Goal: Task Accomplishment & Management: Complete application form

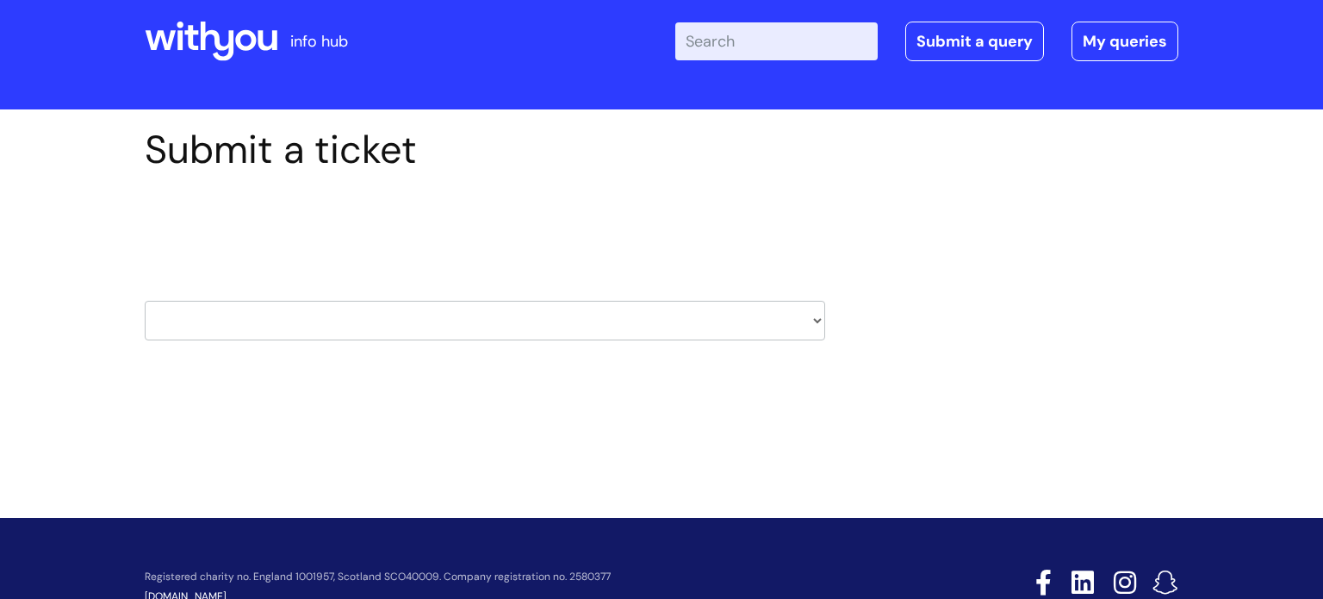
scroll to position [28, 0]
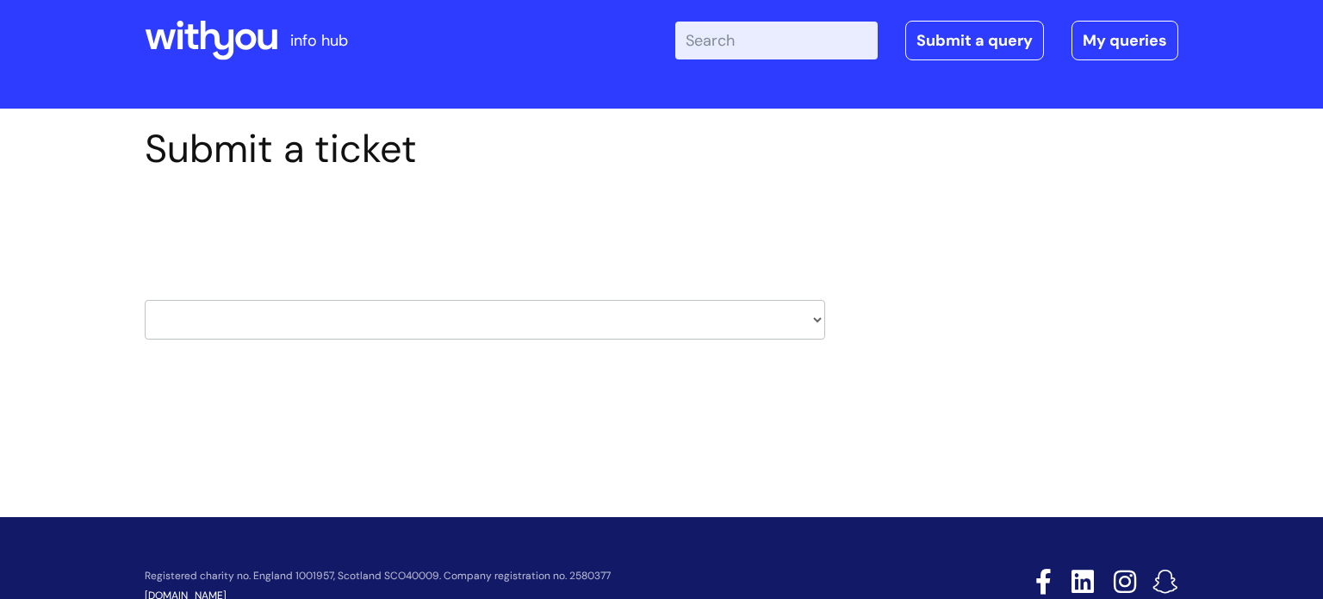
click at [819, 319] on select "HR / People IT and Support Clinical Drug Alerts Finance Accounts Data Support T…" at bounding box center [485, 320] width 680 height 40
select select "payroll"
click at [145, 300] on select "HR / People IT and Support Clinical Drug Alerts Finance Accounts Data Support T…" at bounding box center [485, 320] width 680 height 40
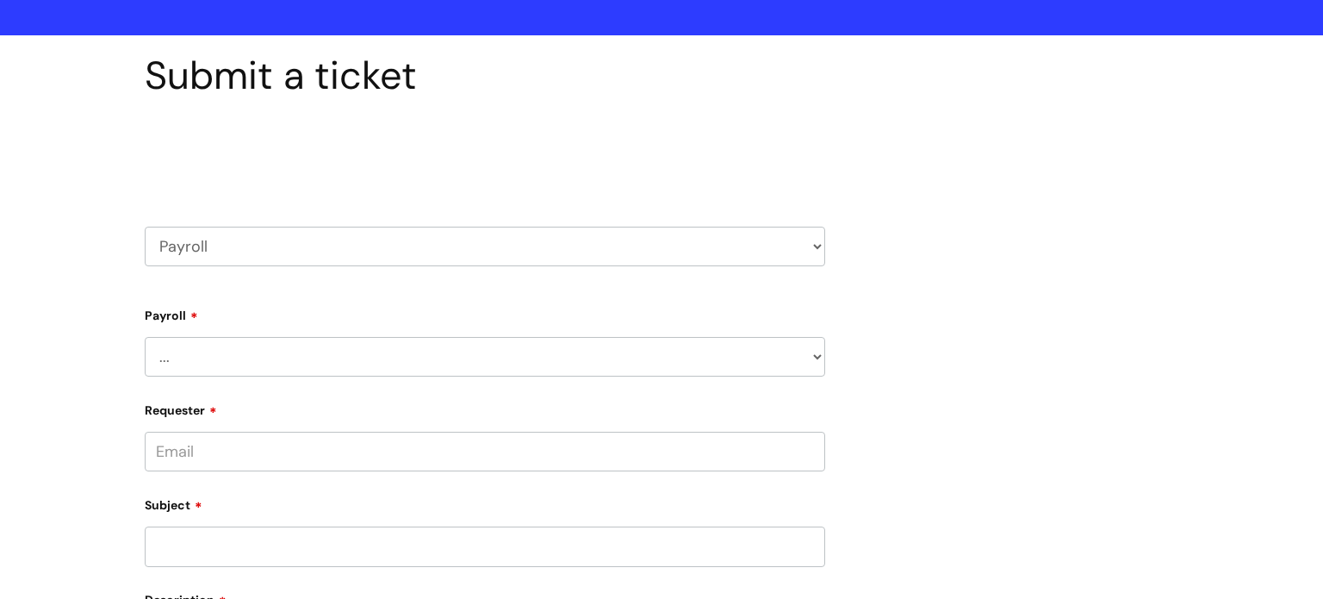
scroll to position [106, 0]
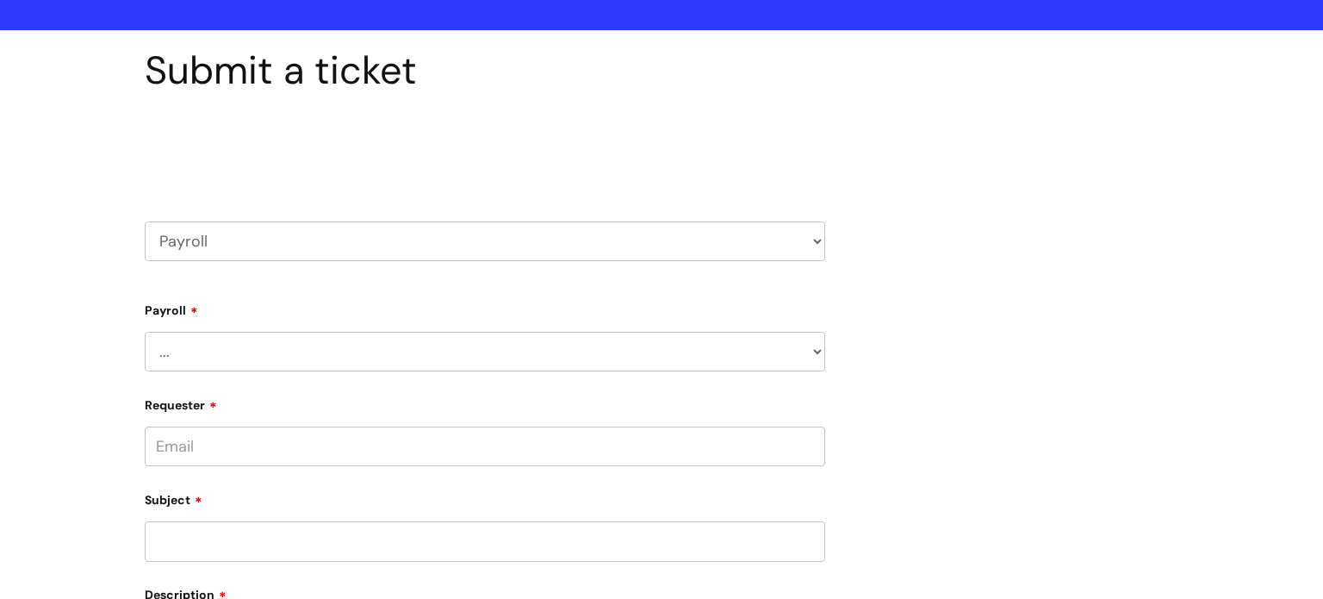
click at [822, 351] on select "... New Hires bank details/starter checklist forms Payroll queries Receiving in…" at bounding box center [485, 352] width 680 height 40
select select "Payroll queries"
click at [145, 332] on select "... New Hires bank details/starter checklist forms Payroll queries Receiving in…" at bounding box center [485, 352] width 680 height 40
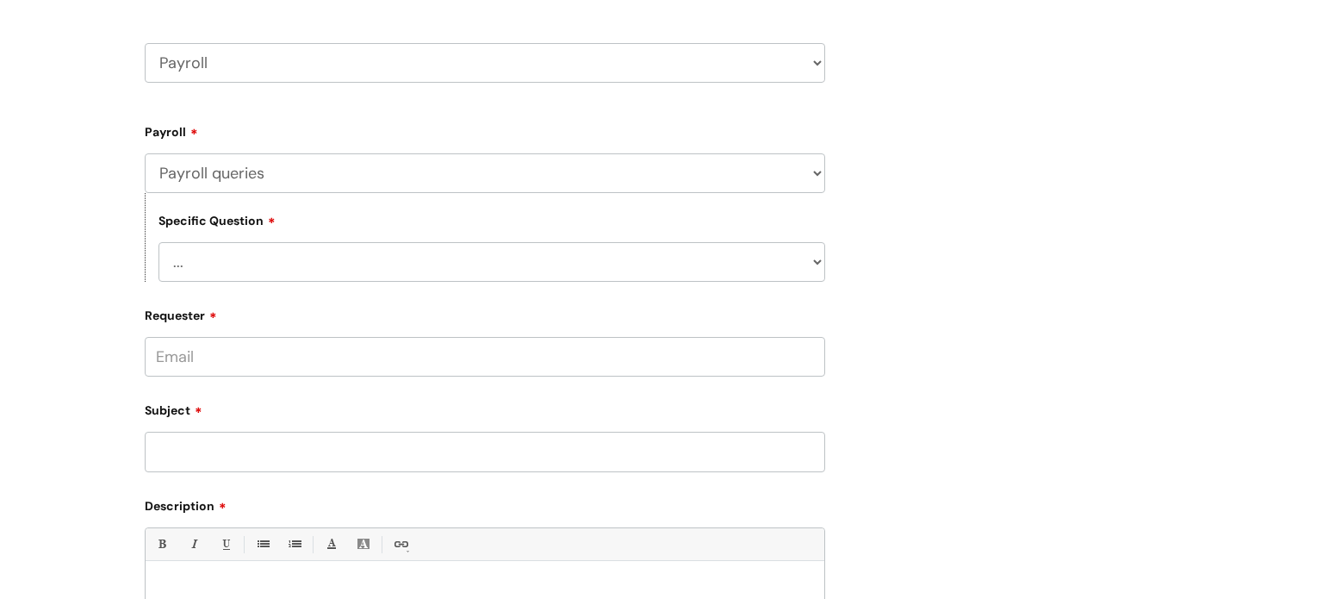
scroll to position [289, 0]
click at [817, 257] on select "... Changes queries Timesheet queries Salary and absence queries" at bounding box center [491, 257] width 667 height 40
select select "Changes queries"
click at [158, 237] on select "... Changes queries Timesheet queries Salary and absence queries" at bounding box center [491, 257] width 667 height 40
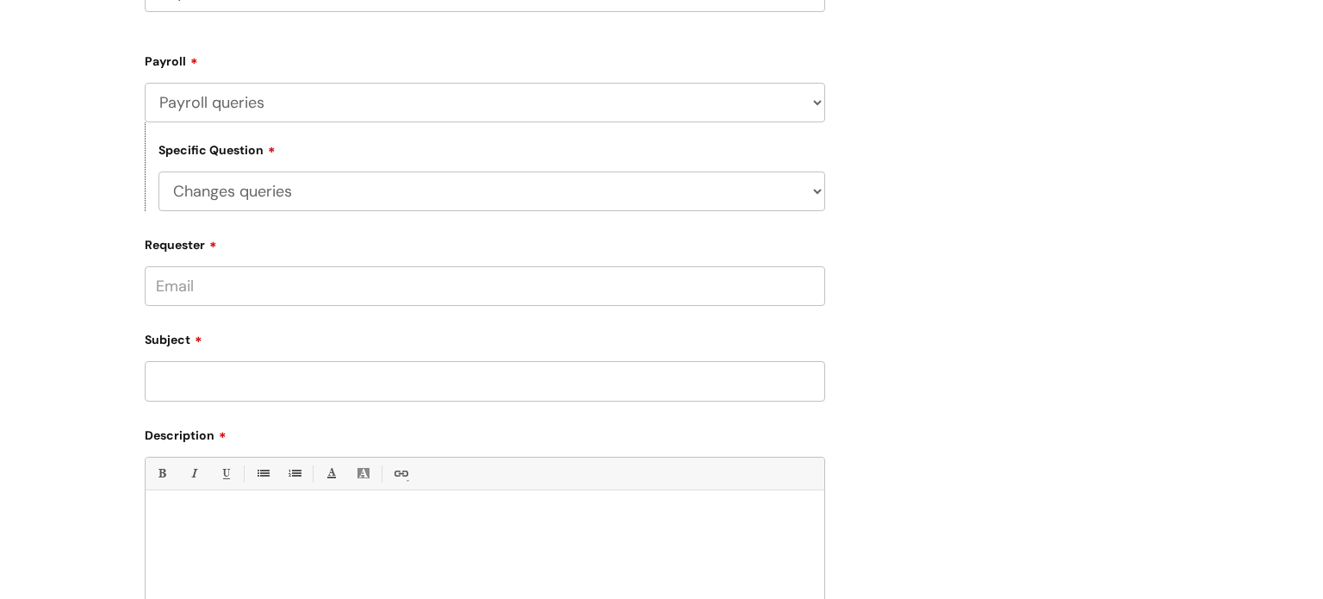
scroll to position [395, 0]
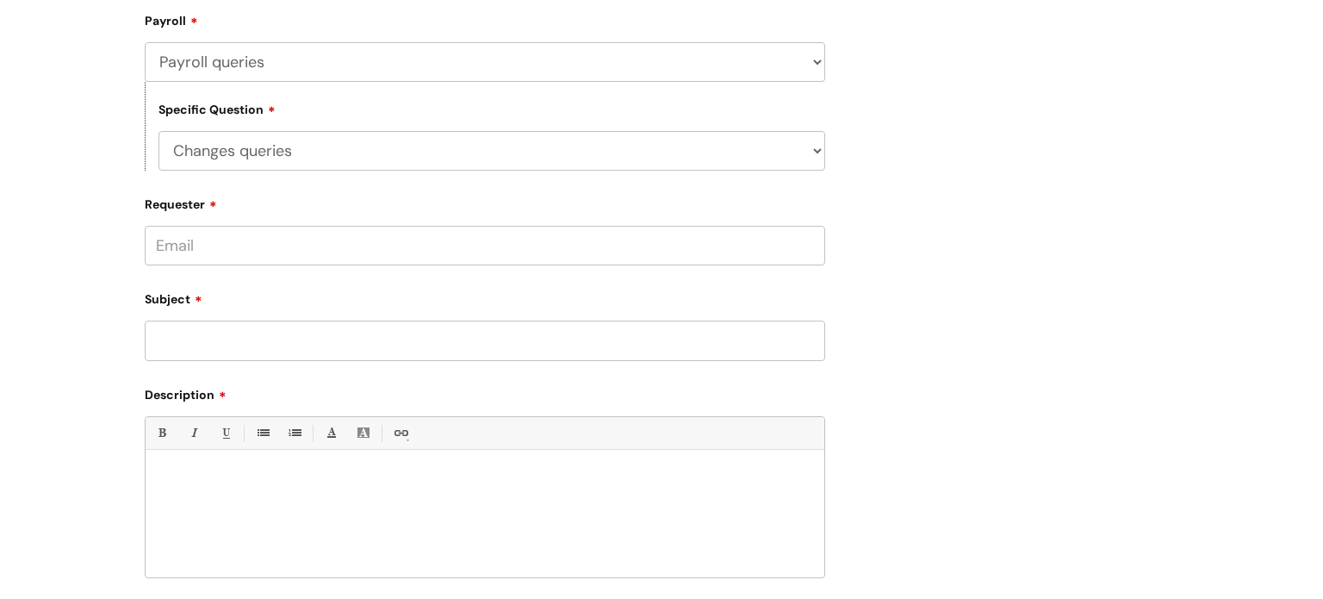
click at [184, 247] on input "Requester" at bounding box center [485, 246] width 680 height 40
type input "paula.marlow@wearewithyou.org.uk"
click at [184, 343] on input "Subject" at bounding box center [485, 340] width 680 height 40
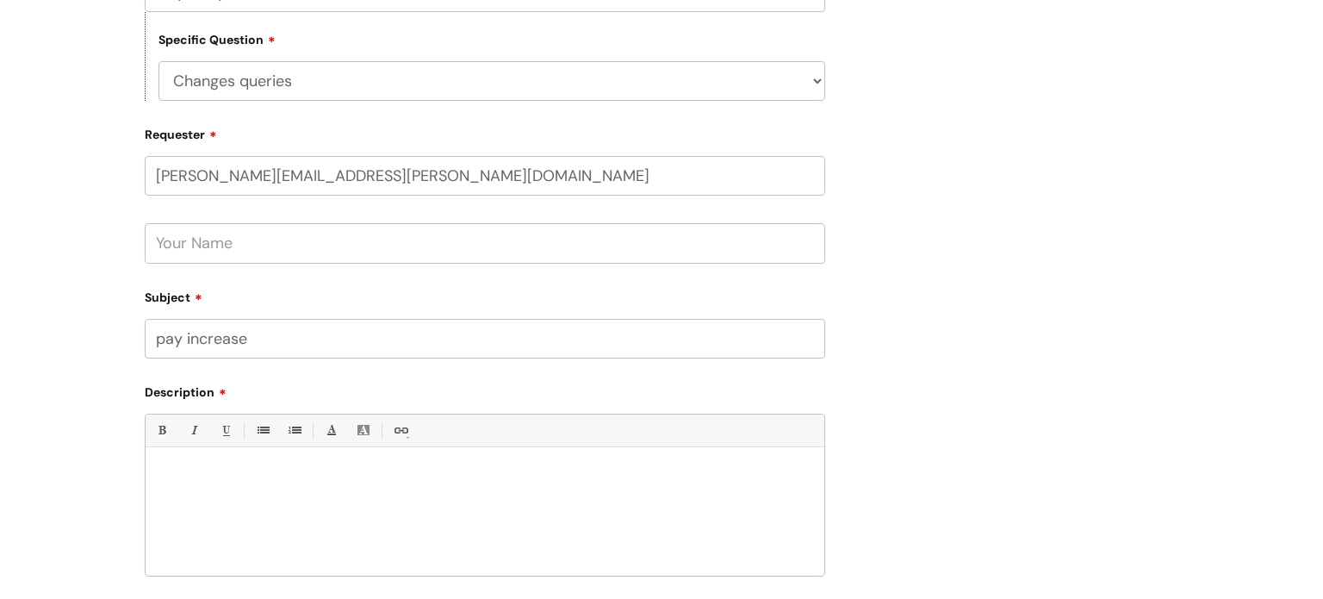
scroll to position [470, 0]
type input "pay increase"
click at [171, 451] on div "Bold (Ctrl-B) Italic (Ctrl-I) Underline(Ctrl-U) • Unordered List (Ctrl-Shift-7)…" at bounding box center [485, 489] width 680 height 162
click at [174, 446] on div "Bold (Ctrl-B) Italic (Ctrl-I) Underline(Ctrl-U) • Unordered List (Ctrl-Shift-7)…" at bounding box center [485, 489] width 680 height 162
click at [169, 453] on div at bounding box center [485, 510] width 679 height 119
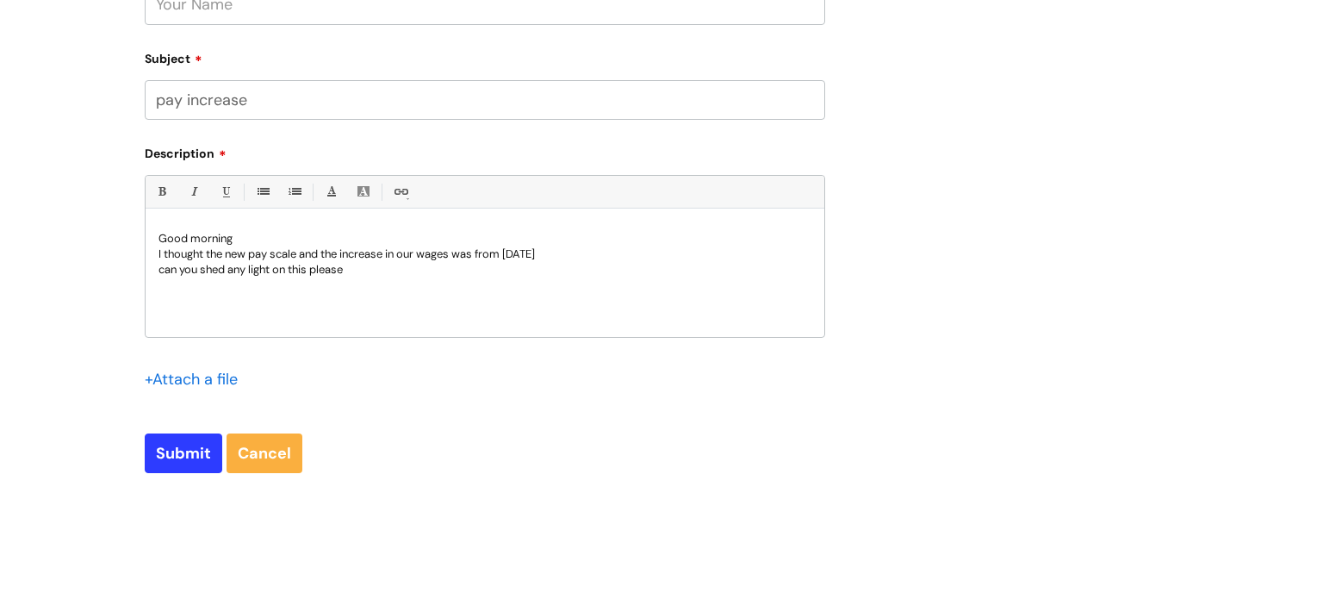
scroll to position [715, 0]
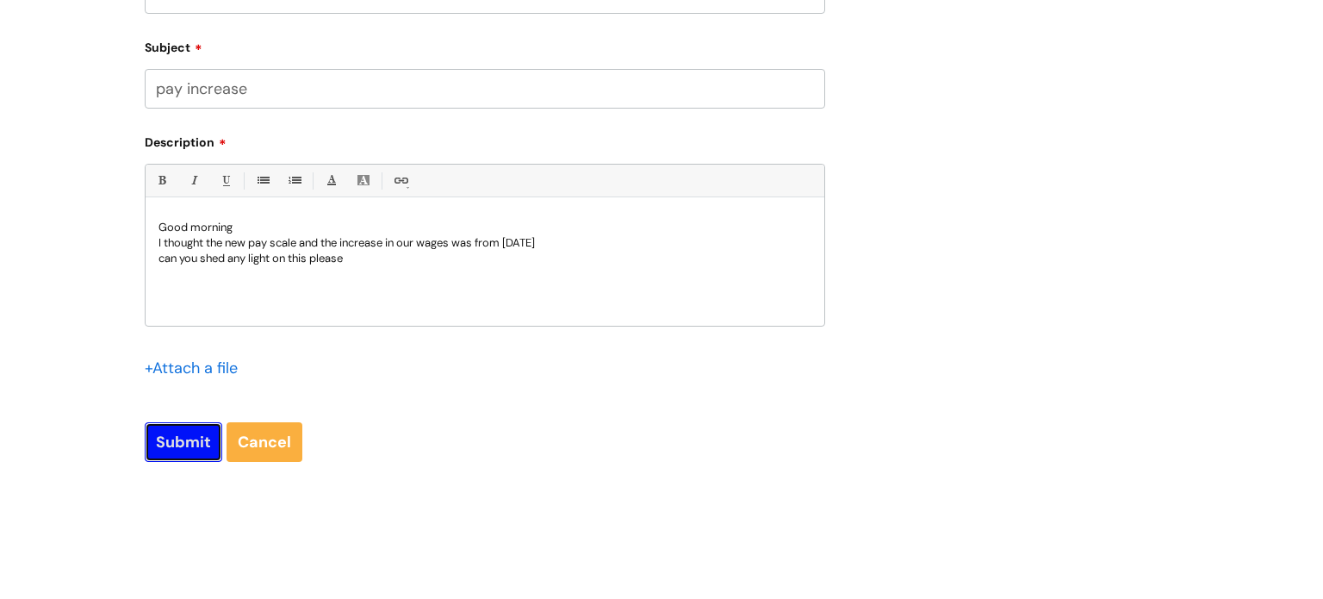
click at [186, 450] on input "Submit" at bounding box center [184, 442] width 78 height 40
type input "Please Wait..."
